Goal: Transaction & Acquisition: Purchase product/service

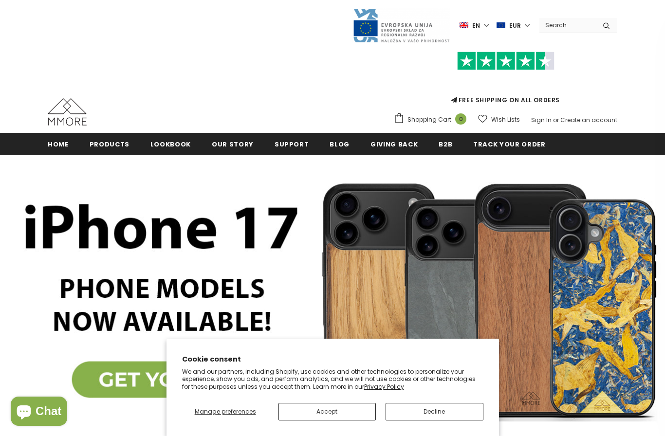
click at [94, 148] on span "Products" at bounding box center [110, 144] width 40 height 9
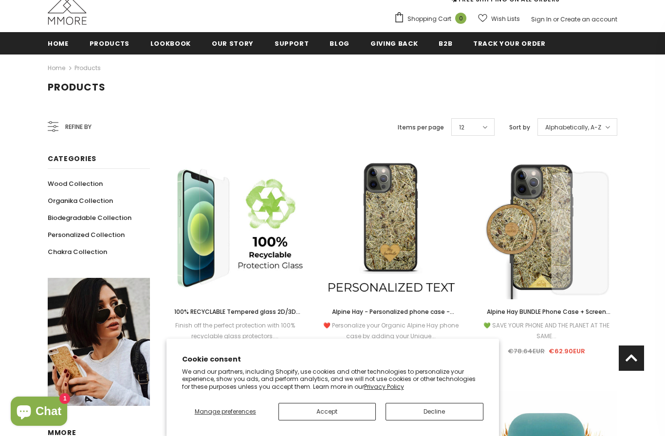
scroll to position [79, 0]
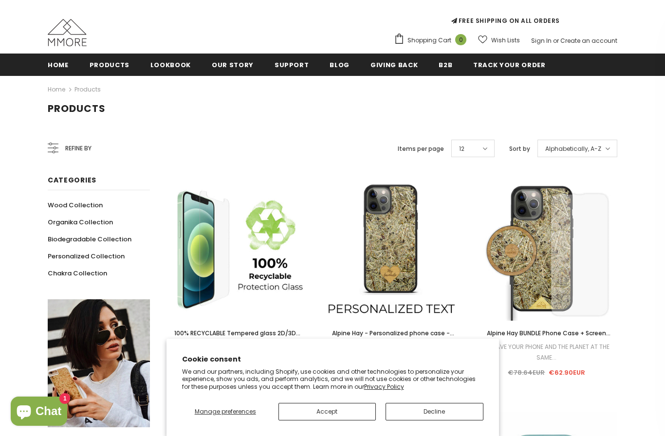
click at [61, 151] on div "Refine by" at bounding box center [70, 148] width 44 height 23
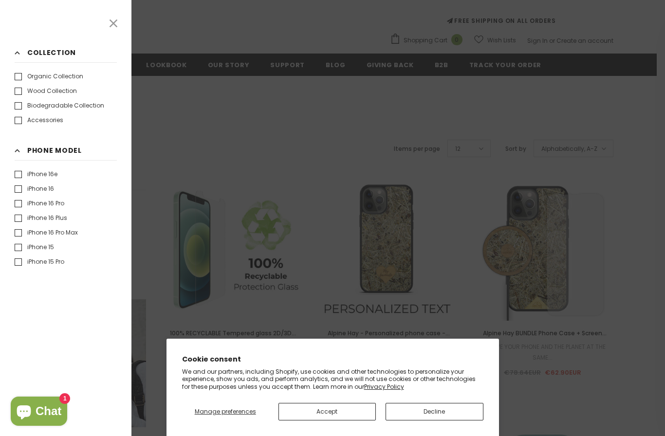
click at [17, 205] on label "iPhone 16 Pro" at bounding box center [40, 204] width 50 height 10
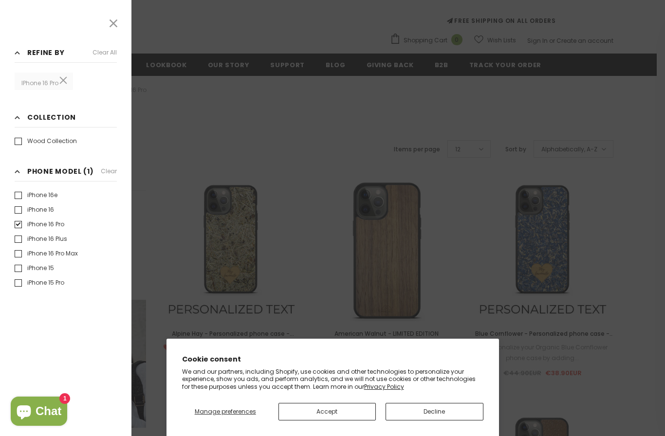
click at [169, 284] on div at bounding box center [332, 218] width 665 height 436
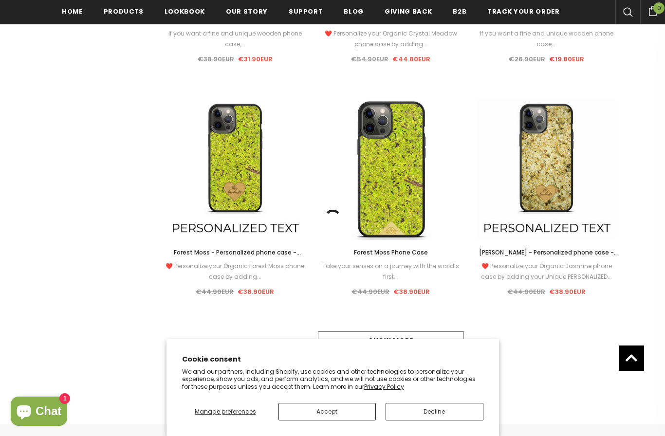
scroll to position [862, 0]
